Goal: Transaction & Acquisition: Purchase product/service

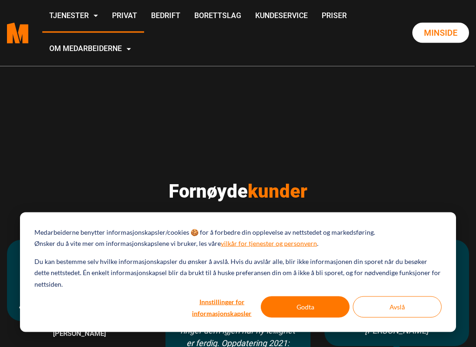
scroll to position [485, 0]
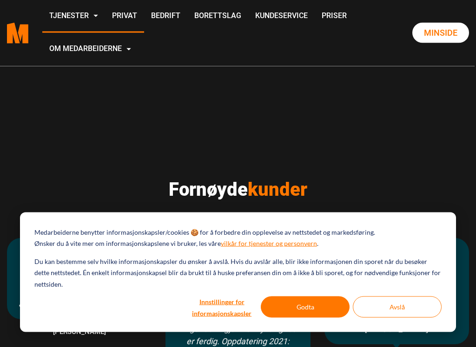
click at [316, 305] on button "Godta" at bounding box center [305, 307] width 89 height 21
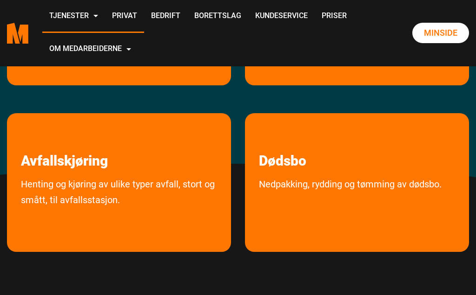
scroll to position [255, 0]
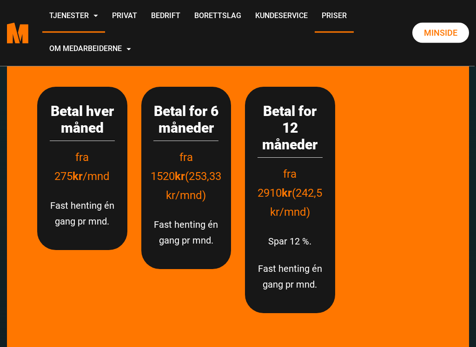
scroll to position [2191, 0]
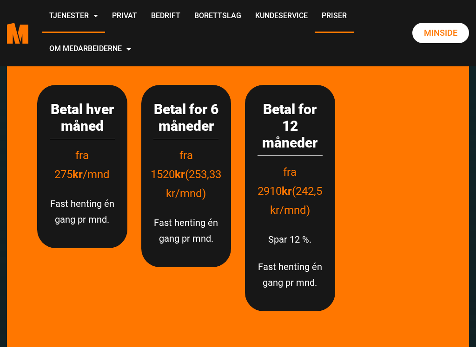
click at [314, 33] on link "Priser" at bounding box center [333, 16] width 39 height 33
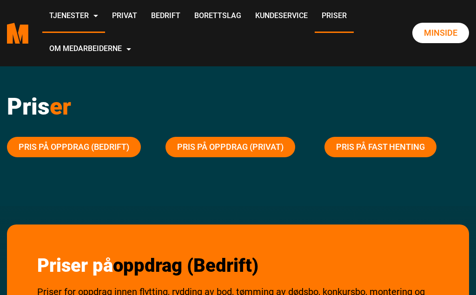
click at [384, 149] on link "Pris på fast henting" at bounding box center [380, 147] width 112 height 20
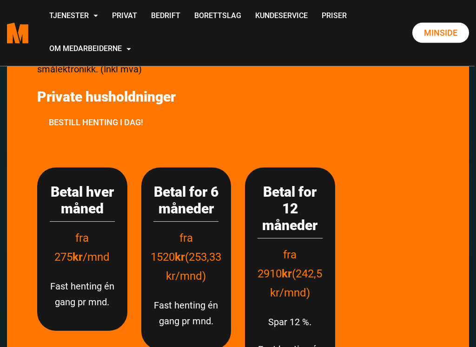
scroll to position [2109, 0]
click at [446, 33] on link "Minside" at bounding box center [440, 33] width 57 height 20
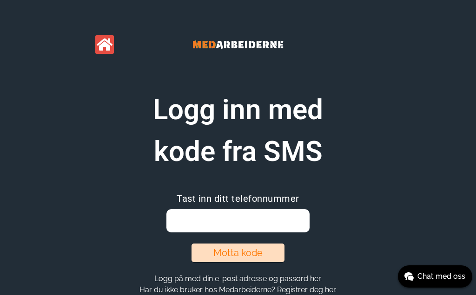
click at [237, 220] on input "email" at bounding box center [237, 220] width 143 height 23
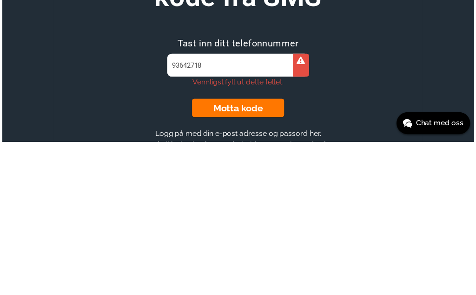
scroll to position [34, 0]
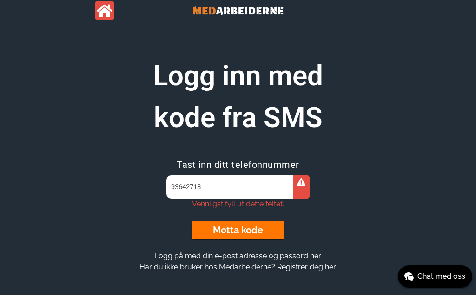
click at [305, 184] on icon at bounding box center [301, 181] width 8 height 7
click at [240, 187] on input "93642718" at bounding box center [237, 187] width 143 height 23
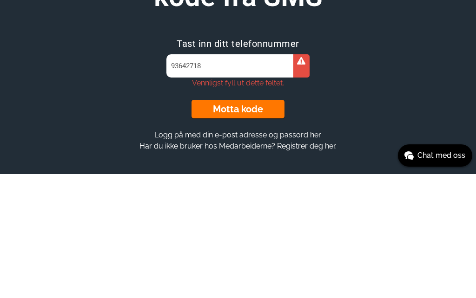
click at [247, 224] on button "Motta kode" at bounding box center [237, 233] width 93 height 19
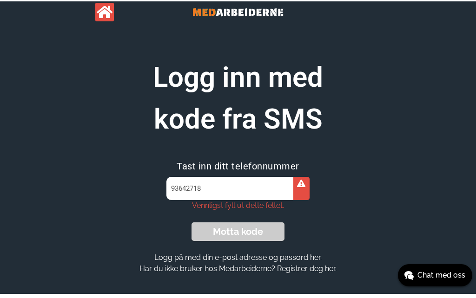
scroll to position [34, 0]
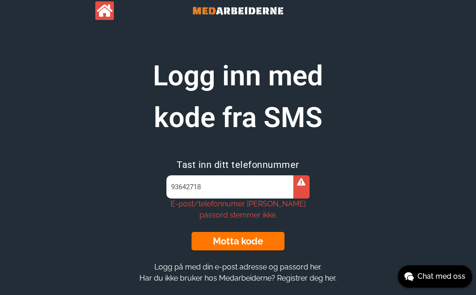
click at [253, 248] on button "Motta kode" at bounding box center [237, 241] width 93 height 19
click at [261, 209] on div "E-post/telefonnumer eller passord stemmer ikke." at bounding box center [237, 210] width 143 height 22
click at [240, 190] on input "93642718" at bounding box center [237, 187] width 143 height 23
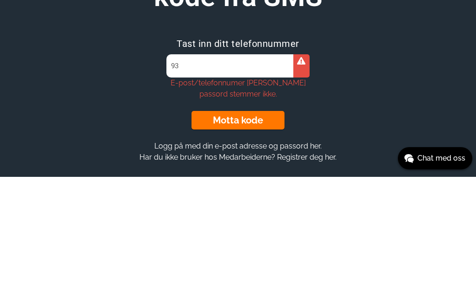
type input "9"
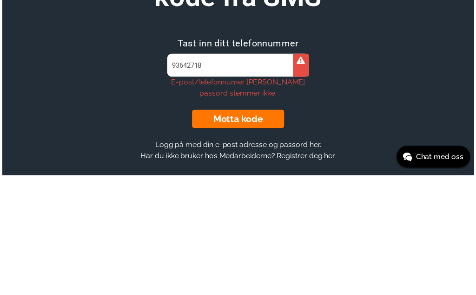
scroll to position [45, 0]
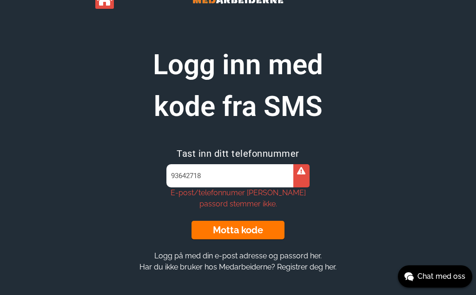
click at [243, 237] on button "Motta kode" at bounding box center [237, 230] width 93 height 19
click at [306, 175] on div at bounding box center [301, 175] width 16 height 23
click at [306, 177] on div at bounding box center [301, 175] width 16 height 23
click at [251, 181] on input "93642718" at bounding box center [237, 175] width 143 height 23
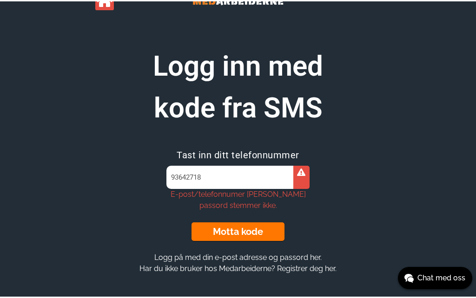
scroll to position [42, 0]
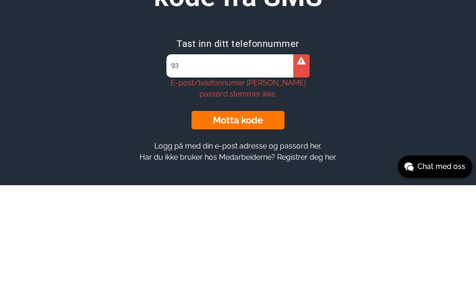
type input "9"
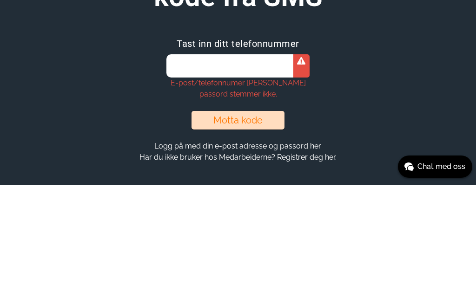
click at [201, 167] on input "email" at bounding box center [237, 178] width 143 height 23
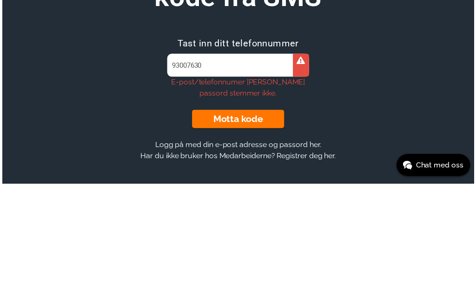
scroll to position [45, 0]
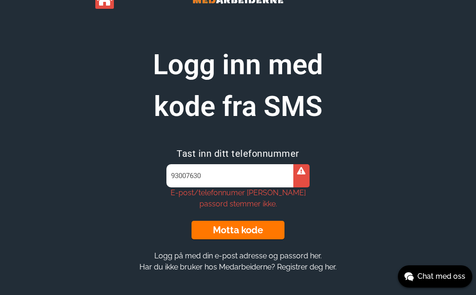
click at [248, 227] on button "Motta kode" at bounding box center [237, 230] width 93 height 19
click at [303, 178] on div at bounding box center [301, 175] width 16 height 23
click at [244, 186] on input "93007630" at bounding box center [237, 175] width 143 height 23
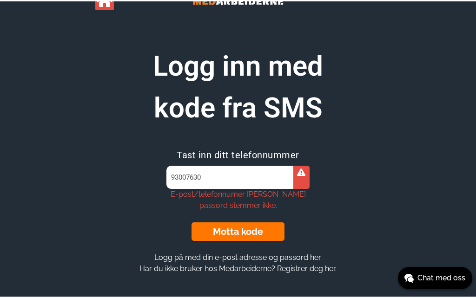
scroll to position [42, 0]
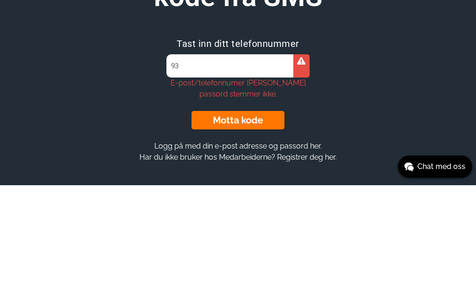
type input "9"
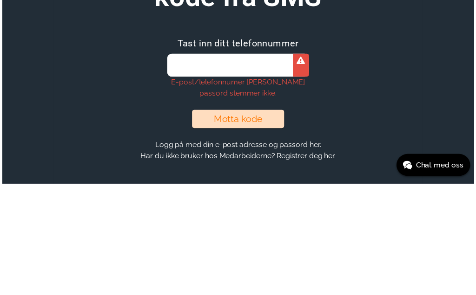
scroll to position [45, 0]
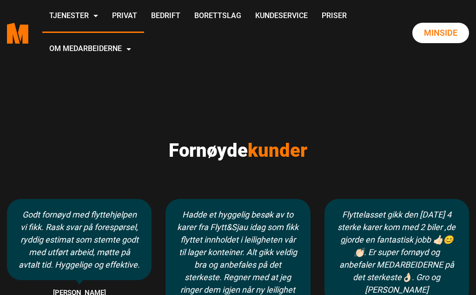
scroll to position [523, 0]
